Goal: Information Seeking & Learning: Understand process/instructions

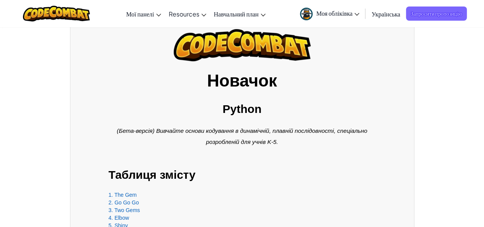
scroll to position [115, 0]
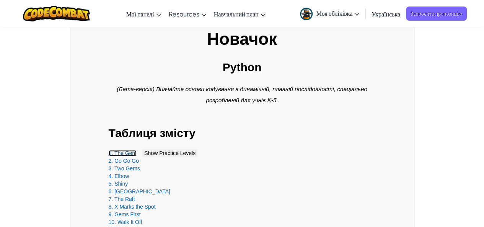
click at [124, 152] on link "1. The Gem" at bounding box center [123, 153] width 28 height 6
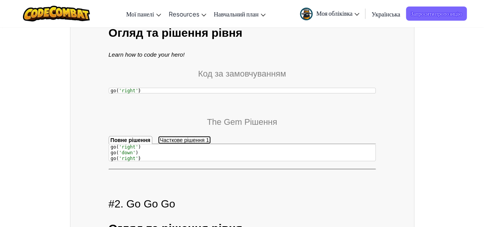
click at [185, 137] on span "Часткове рішення" at bounding box center [182, 140] width 45 height 6
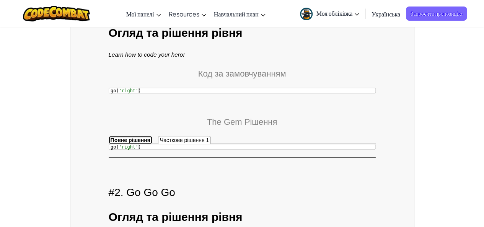
click at [137, 140] on strong "Повне рішення" at bounding box center [131, 140] width 40 height 6
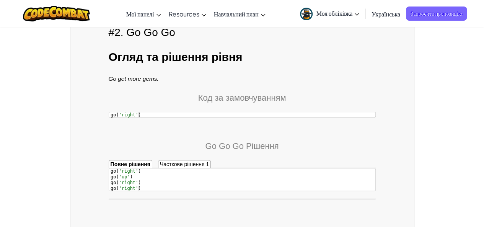
scroll to position [1684, 0]
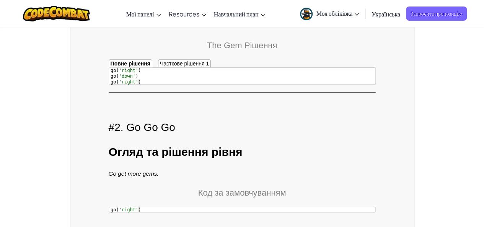
click at [128, 151] on h3 "Огляд та рішення рівня" at bounding box center [242, 151] width 267 height 17
click at [120, 172] on icon "Go get more gems." at bounding box center [134, 173] width 50 height 7
drag, startPoint x: 145, startPoint y: 172, endPoint x: 163, endPoint y: 172, distance: 18.8
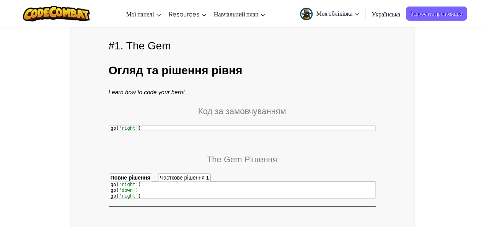
scroll to position [1569, 0]
